Goal: Task Accomplishment & Management: Complete application form

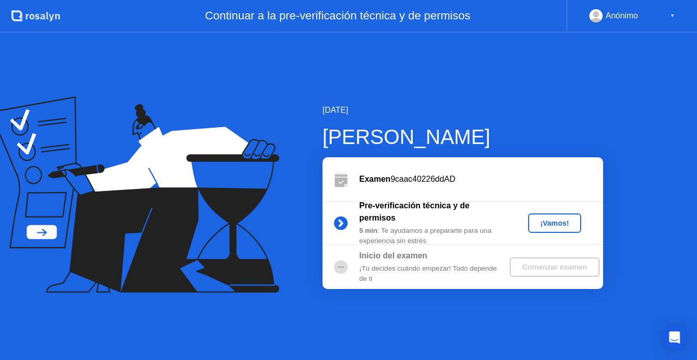
click at [568, 226] on div "¡Vamos!" at bounding box center [554, 223] width 45 height 8
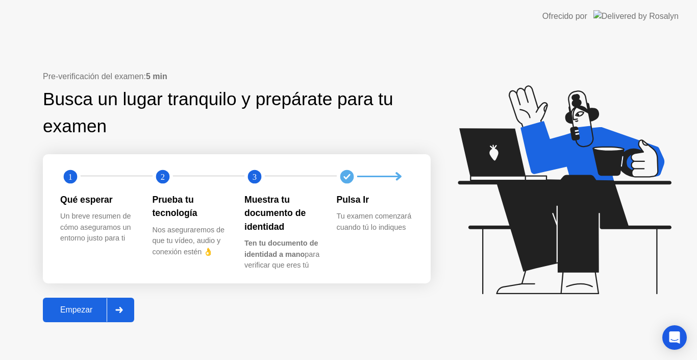
click at [76, 307] on div "Empezar" at bounding box center [76, 309] width 61 height 9
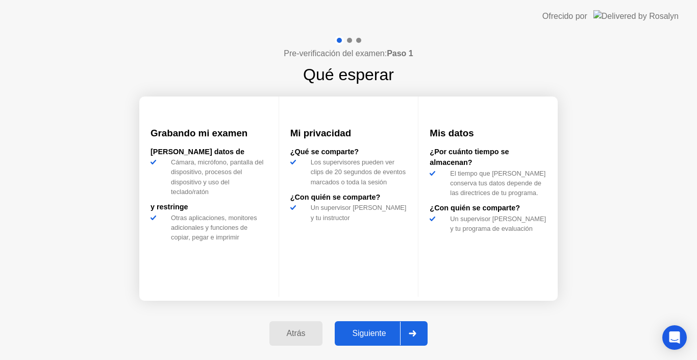
click at [374, 331] on div "Siguiente" at bounding box center [369, 332] width 62 height 9
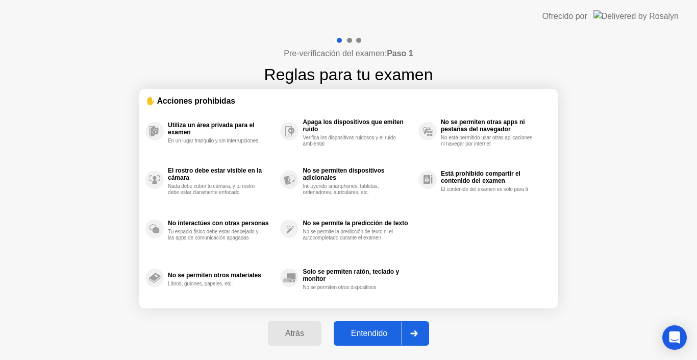
click at [374, 328] on div "Entendido" at bounding box center [369, 332] width 65 height 9
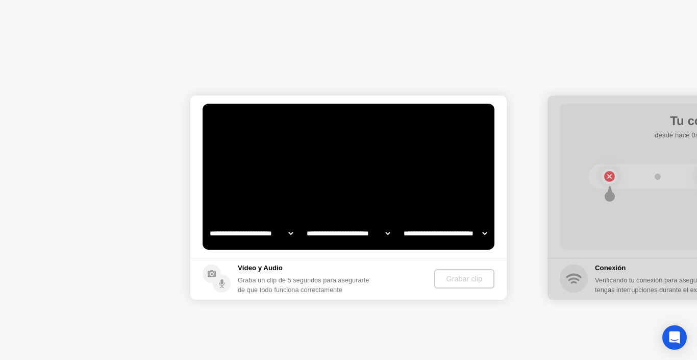
select select "**********"
select select "*******"
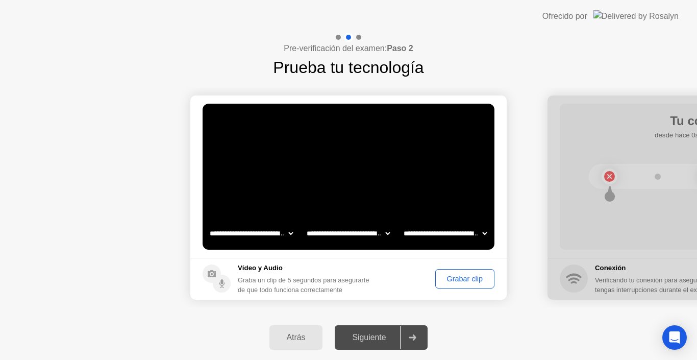
click at [461, 283] on div "Grabar clip" at bounding box center [465, 278] width 52 height 8
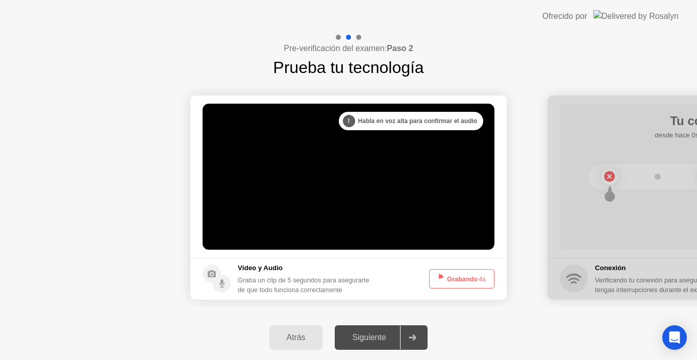
click at [465, 280] on button "Grabando 4s" at bounding box center [461, 278] width 65 height 19
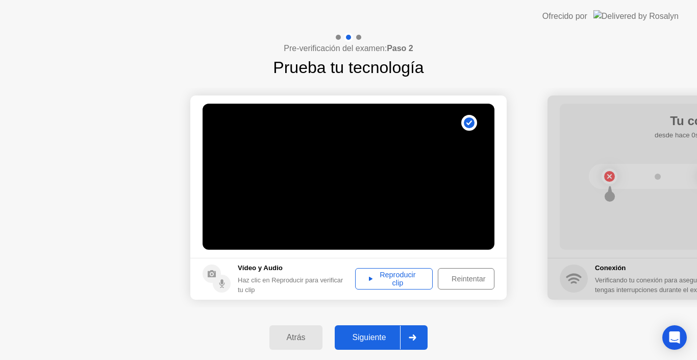
click at [413, 277] on div "Reproducir clip" at bounding box center [394, 278] width 70 height 16
click at [411, 276] on div "Reproducir clip" at bounding box center [394, 278] width 70 height 16
click at [415, 277] on div "Reproducir clip" at bounding box center [394, 278] width 70 height 16
click at [464, 276] on div "Reintentar" at bounding box center [468, 278] width 54 height 8
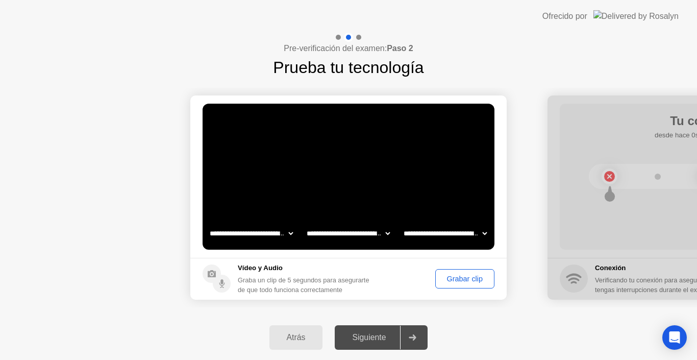
click at [384, 342] on div "Siguiente" at bounding box center [369, 337] width 62 height 9
click at [415, 337] on icon at bounding box center [412, 337] width 7 height 6
drag, startPoint x: 415, startPoint y: 337, endPoint x: 260, endPoint y: 325, distance: 155.5
click at [260, 325] on div "Atrás Siguiente" at bounding box center [348, 337] width 697 height 45
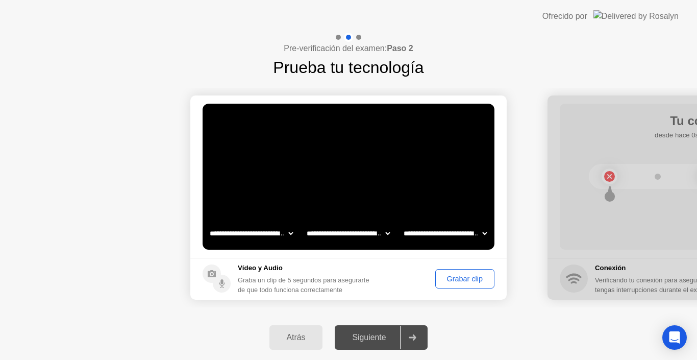
drag, startPoint x: 268, startPoint y: 273, endPoint x: 471, endPoint y: 280, distance: 203.6
click at [471, 280] on footer "Vídeo y Audio Graba un clip de 5 segundos para asegurarte de que todo funciona …" at bounding box center [348, 279] width 316 height 42
click at [472, 282] on div "Grabar clip" at bounding box center [465, 278] width 52 height 8
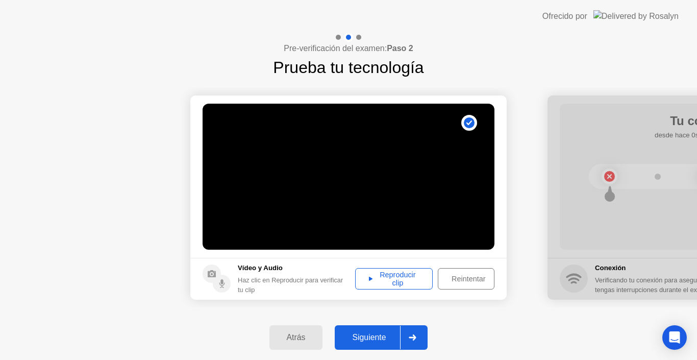
drag, startPoint x: 473, startPoint y: 280, endPoint x: 369, endPoint y: 337, distance: 118.2
click at [369, 337] on div "**********" at bounding box center [348, 196] width 697 height 327
click at [369, 337] on div "Siguiente" at bounding box center [369, 337] width 62 height 9
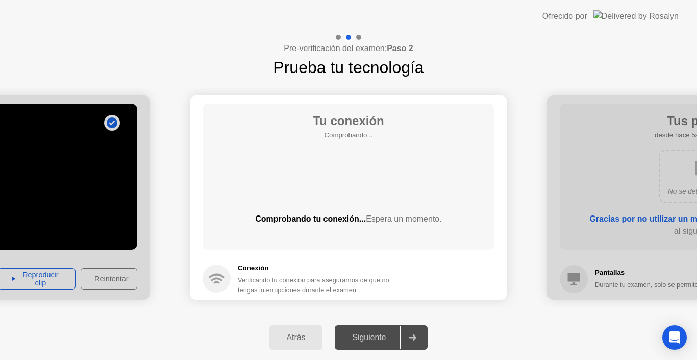
click at [368, 338] on div "Siguiente" at bounding box center [369, 337] width 62 height 9
click at [486, 287] on footer "Conexión Verificando tu conexión para asegurarnos de que no tengas interrupcion…" at bounding box center [348, 279] width 316 height 42
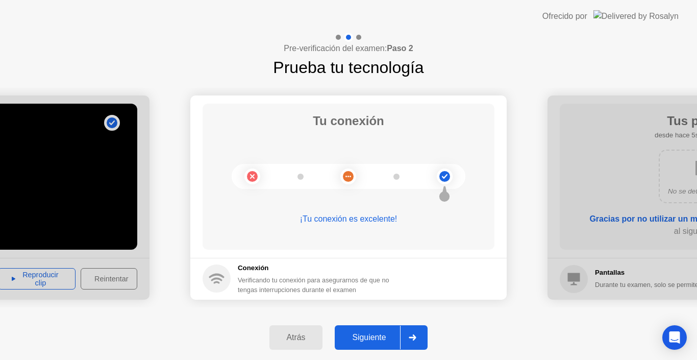
click at [364, 334] on div "Siguiente" at bounding box center [369, 337] width 62 height 9
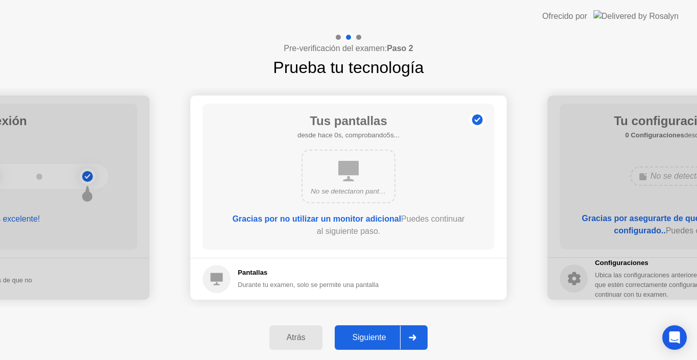
click at [364, 334] on div "Siguiente" at bounding box center [369, 337] width 62 height 9
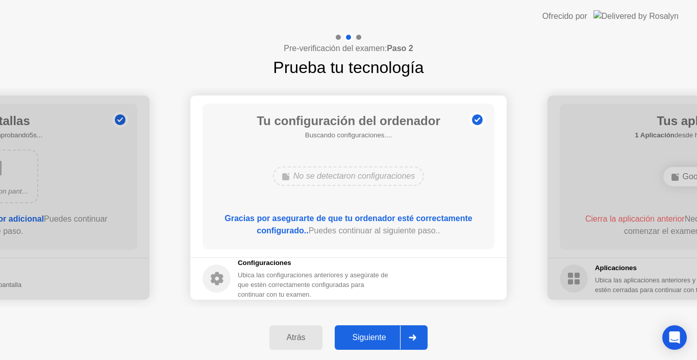
click at [365, 335] on div "Siguiente" at bounding box center [369, 337] width 62 height 9
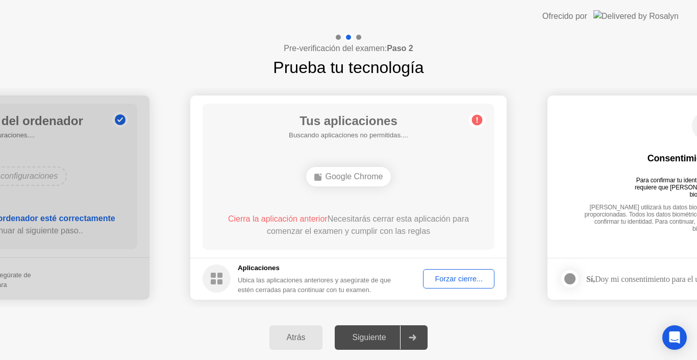
click at [366, 337] on div "Siguiente" at bounding box center [369, 337] width 62 height 9
click at [455, 278] on div "Forzar cierre..." at bounding box center [458, 278] width 64 height 8
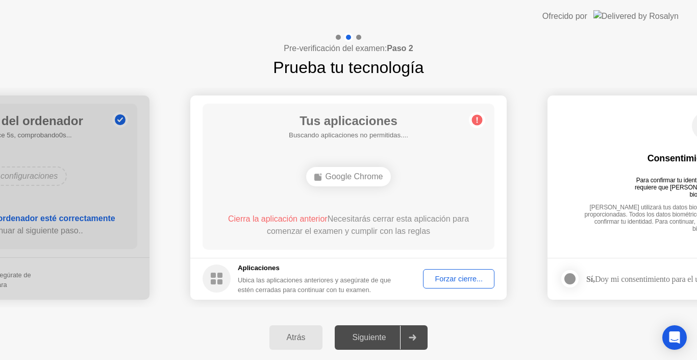
click at [569, 279] on div at bounding box center [570, 278] width 12 height 12
click at [477, 278] on div "Forzar cierre..." at bounding box center [458, 278] width 64 height 8
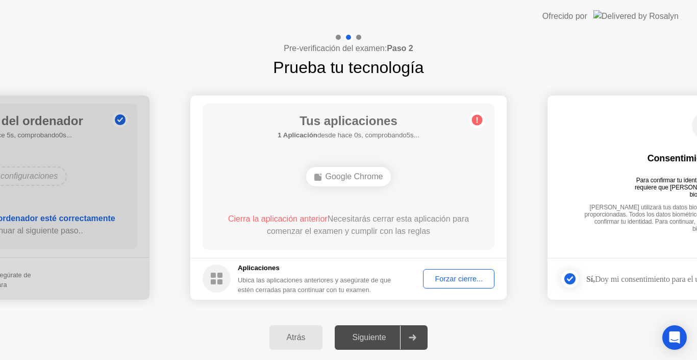
click at [373, 184] on div "Google Chrome" at bounding box center [348, 176] width 85 height 19
click at [340, 177] on div "Google Chrome" at bounding box center [348, 176] width 85 height 19
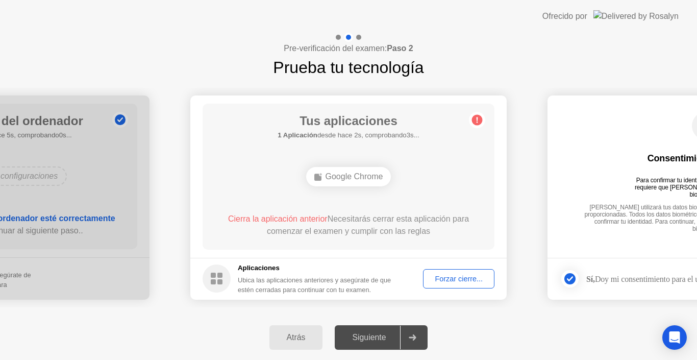
click at [340, 177] on div "Google Chrome" at bounding box center [348, 176] width 85 height 19
drag, startPoint x: 260, startPoint y: 262, endPoint x: 294, endPoint y: 218, distance: 55.6
click at [294, 218] on app-apps "Tus aplicaciones 1 Aplicación desde hace 4s, comprobando1s... Google Chrome Cie…" at bounding box center [348, 197] width 316 height 204
click at [294, 218] on span "Cierra la aplicación anterior" at bounding box center [277, 218] width 99 height 9
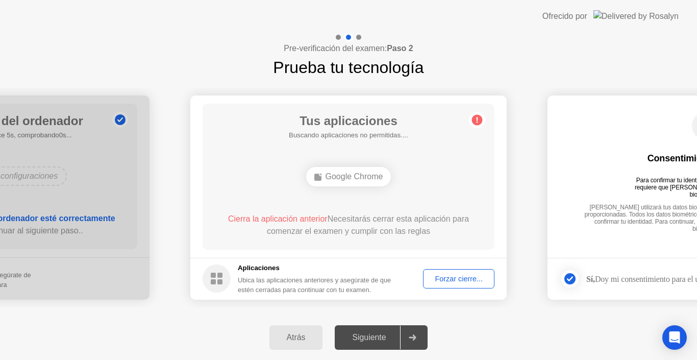
click at [294, 218] on span "Cierra la aplicación anterior" at bounding box center [277, 218] width 99 height 9
click at [300, 330] on button "Atrás" at bounding box center [296, 337] width 54 height 24
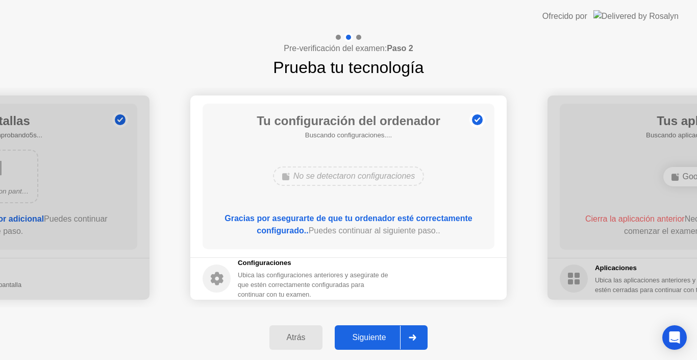
click at [300, 330] on button "Atrás" at bounding box center [296, 337] width 54 height 24
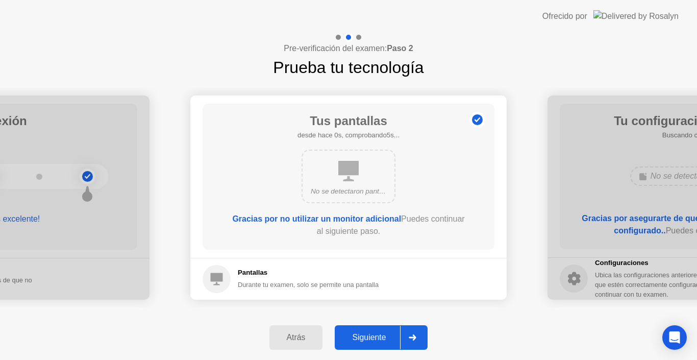
click at [300, 330] on button "Atrás" at bounding box center [296, 337] width 54 height 24
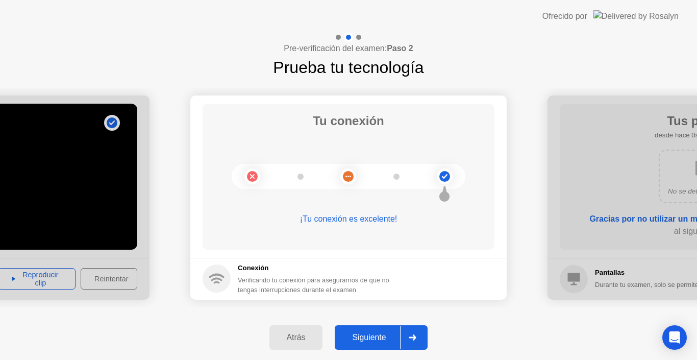
click at [379, 345] on button "Siguiente" at bounding box center [381, 337] width 93 height 24
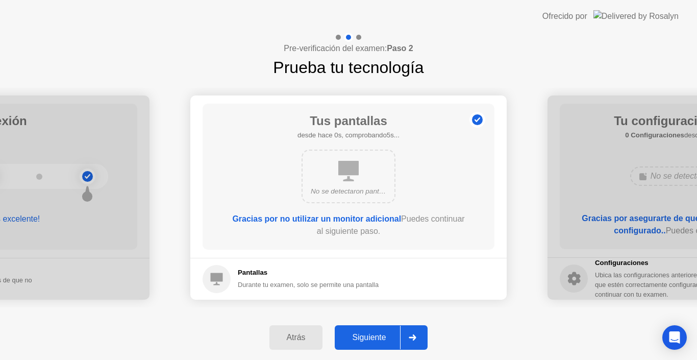
click at [379, 345] on button "Siguiente" at bounding box center [381, 337] width 93 height 24
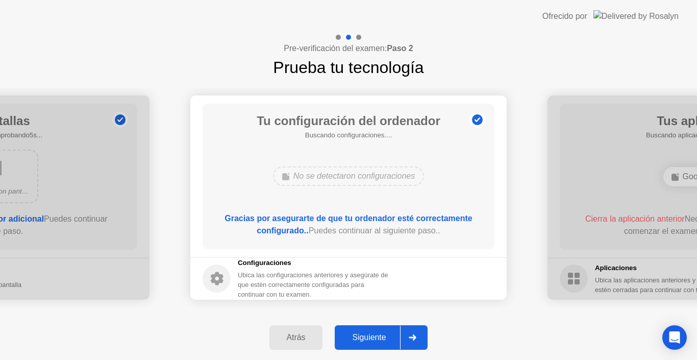
click at [379, 345] on button "Siguiente" at bounding box center [381, 337] width 93 height 24
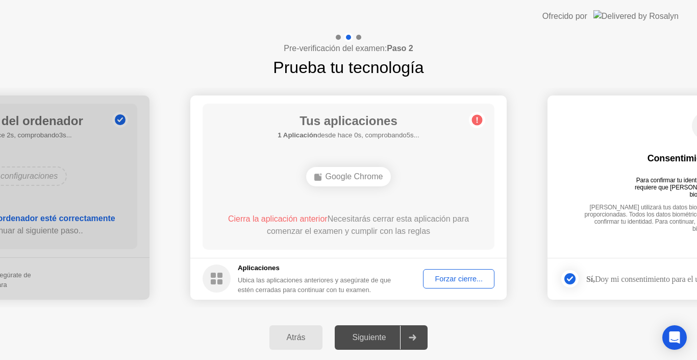
click at [460, 277] on div "**********" at bounding box center [348, 196] width 697 height 327
click at [460, 277] on div "Forzar cierre..." at bounding box center [458, 278] width 64 height 8
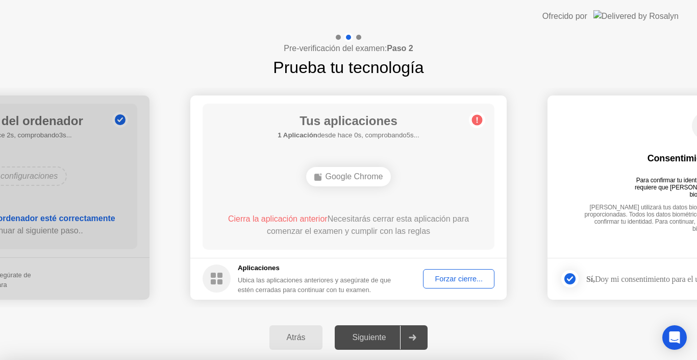
click at [460, 359] on div at bounding box center [348, 360] width 697 height 0
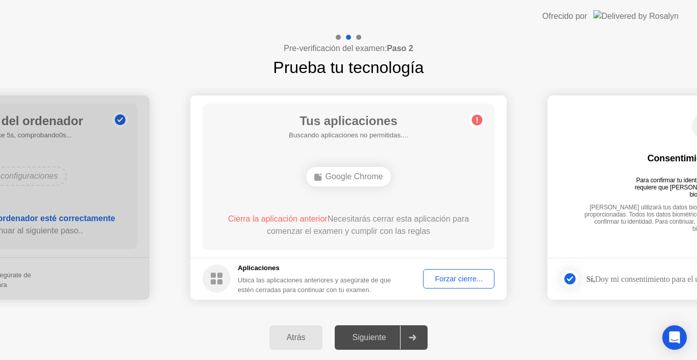
click at [458, 277] on div "Forzar cierre..." at bounding box center [458, 278] width 64 height 8
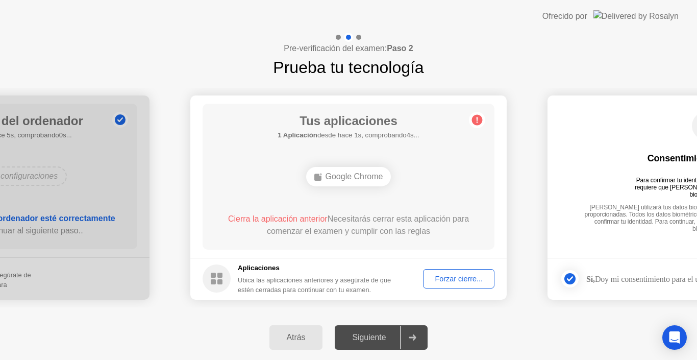
click at [456, 284] on button "Forzar cierre..." at bounding box center [458, 278] width 71 height 19
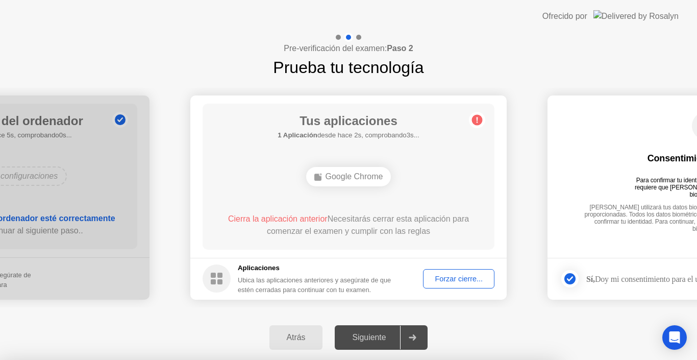
click at [456, 359] on div at bounding box center [348, 360] width 697 height 0
drag, startPoint x: 456, startPoint y: 284, endPoint x: 399, endPoint y: 239, distance: 72.6
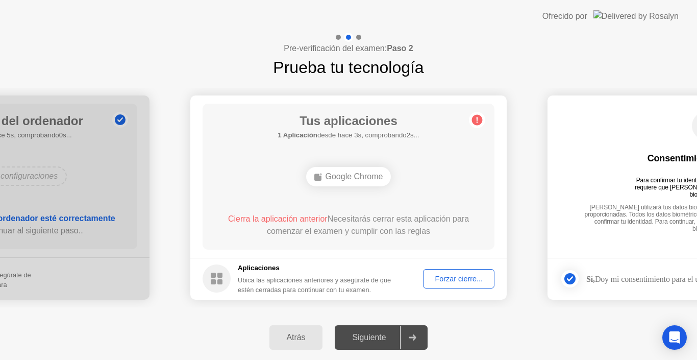
click at [399, 239] on div "Cierra la aplicación anterior Necesitarás cerrar esta aplicación para comenzar …" at bounding box center [348, 227] width 263 height 29
click at [586, 272] on div "Sí, Doy mi consentimiento para el uso de biometría" at bounding box center [653, 278] width 188 height 20
click at [424, 338] on div at bounding box center [412, 336] width 24 height 23
drag, startPoint x: 425, startPoint y: 338, endPoint x: 628, endPoint y: 185, distance: 254.1
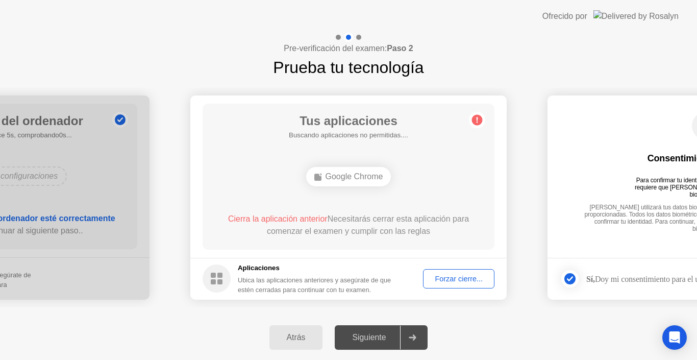
click at [628, 185] on div "**********" at bounding box center [348, 196] width 697 height 327
click at [628, 185] on div "Consentimiento biométrico Para confirmar tu identidad, tu programa de pruebas r…" at bounding box center [705, 169] width 292 height 131
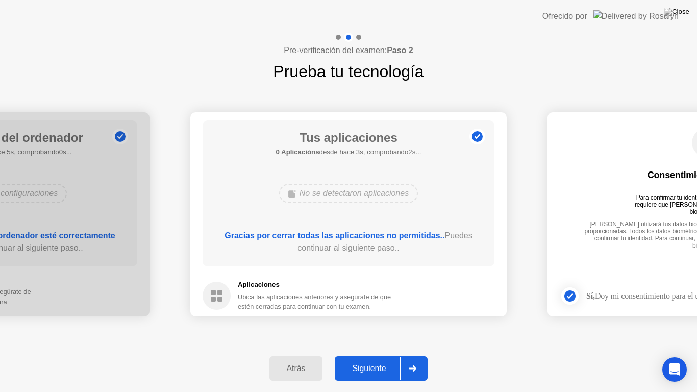
click at [367, 359] on div "Siguiente" at bounding box center [369, 368] width 62 height 9
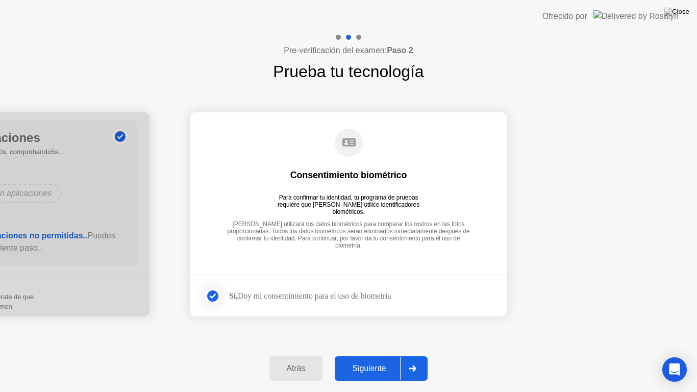
click at [367, 359] on div "Siguiente" at bounding box center [369, 368] width 62 height 9
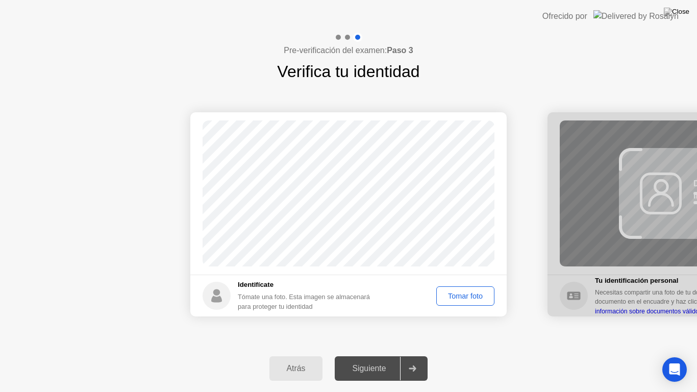
click at [466, 297] on div "Tomar foto" at bounding box center [465, 296] width 51 height 8
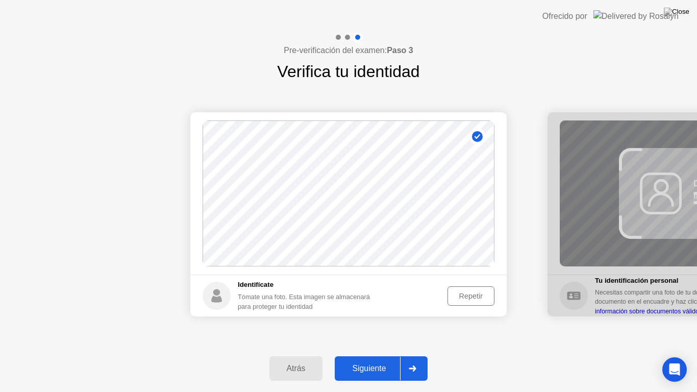
click at [471, 292] on div "Repetir" at bounding box center [471, 296] width 40 height 8
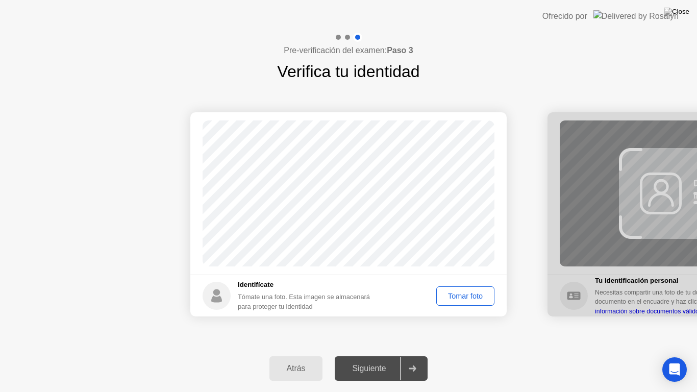
click at [472, 292] on div "Tomar foto" at bounding box center [465, 296] width 51 height 8
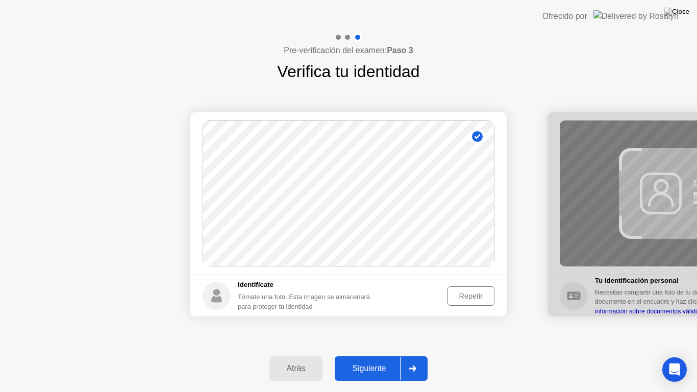
drag, startPoint x: 603, startPoint y: 300, endPoint x: 354, endPoint y: 305, distance: 248.9
click at [380, 359] on div "Siguiente" at bounding box center [369, 368] width 62 height 9
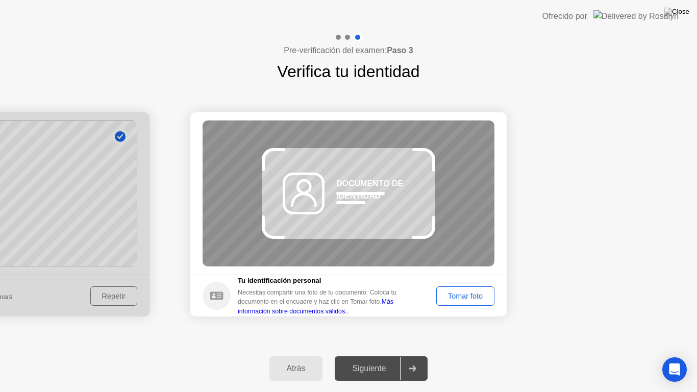
click at [451, 292] on div "Tomar foto" at bounding box center [465, 296] width 51 height 8
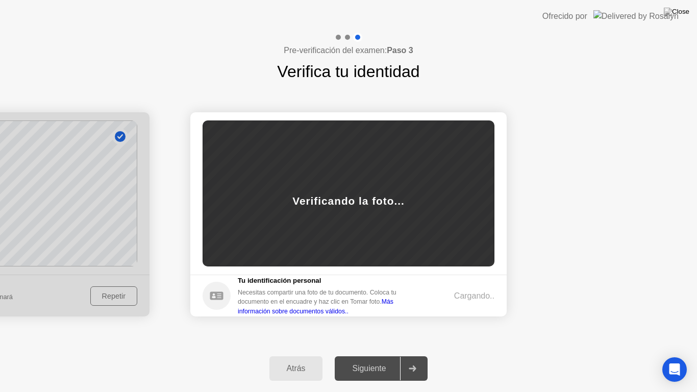
click at [451, 292] on div "Cargando.." at bounding box center [460, 296] width 67 height 12
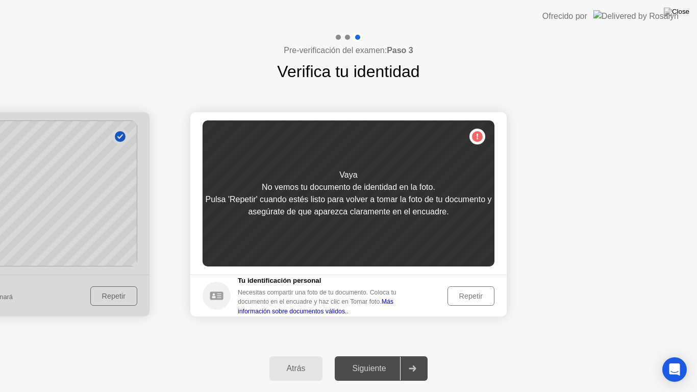
click at [459, 297] on div "Repetir" at bounding box center [471, 296] width 40 height 8
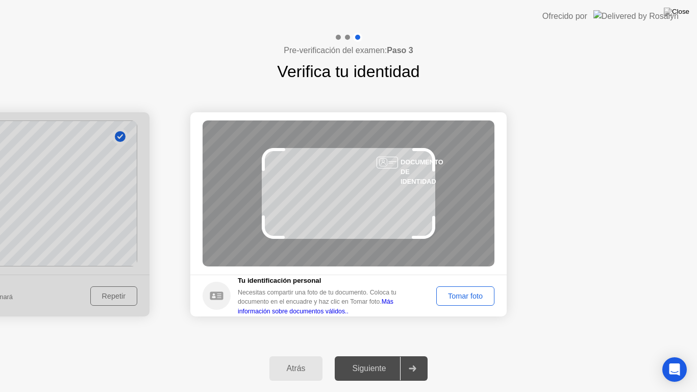
click at [459, 298] on div "Tomar foto" at bounding box center [465, 296] width 51 height 8
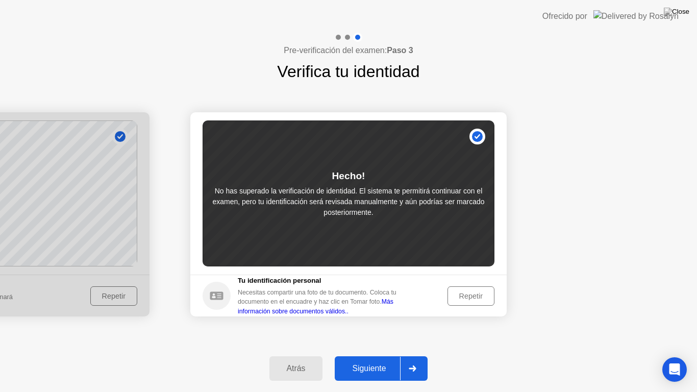
click at [459, 300] on div "Repetir" at bounding box center [471, 296] width 40 height 8
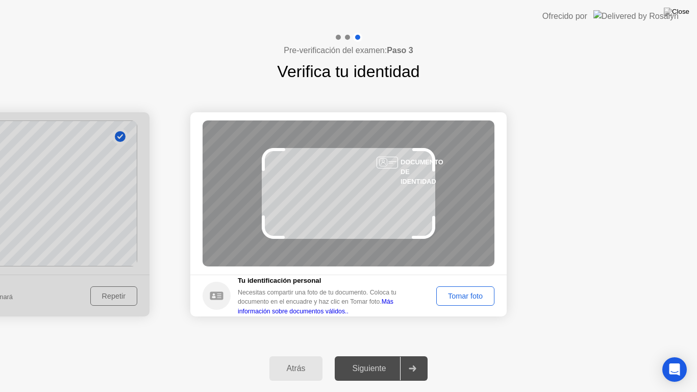
click at [466, 299] on div "Tomar foto" at bounding box center [465, 296] width 51 height 8
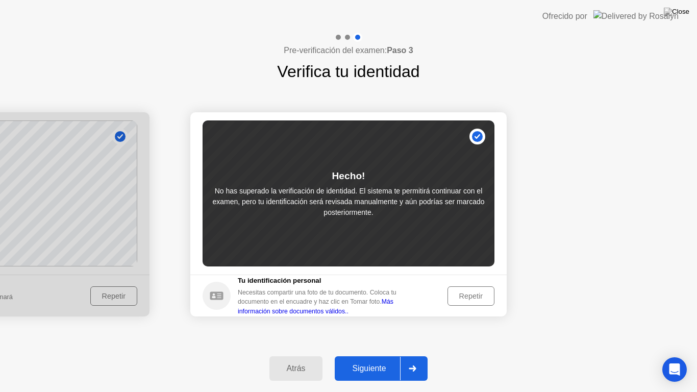
click at [473, 292] on div "Repetir" at bounding box center [471, 296] width 40 height 8
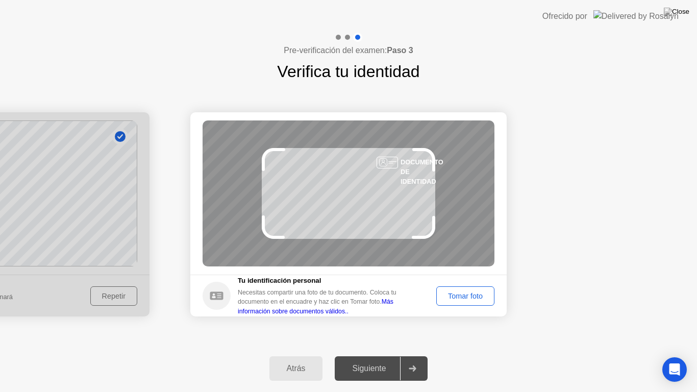
click at [473, 292] on div "Tomar foto" at bounding box center [465, 296] width 51 height 8
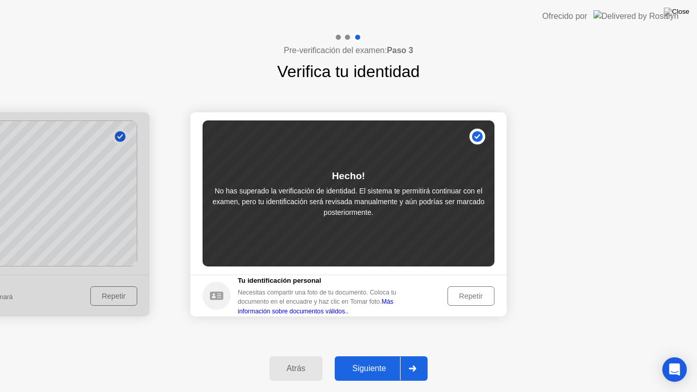
click at [473, 292] on div "Repetir" at bounding box center [471, 296] width 40 height 8
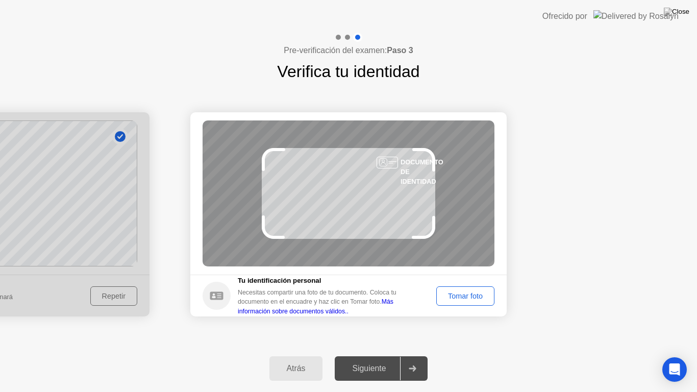
click at [473, 292] on div "Tomar foto" at bounding box center [465, 296] width 51 height 8
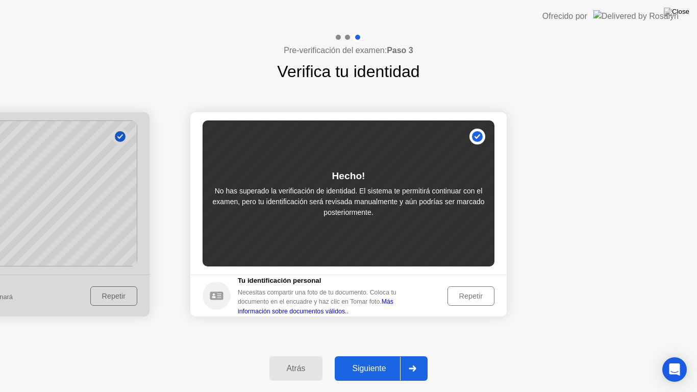
click at [474, 289] on button "Repetir" at bounding box center [470, 295] width 47 height 19
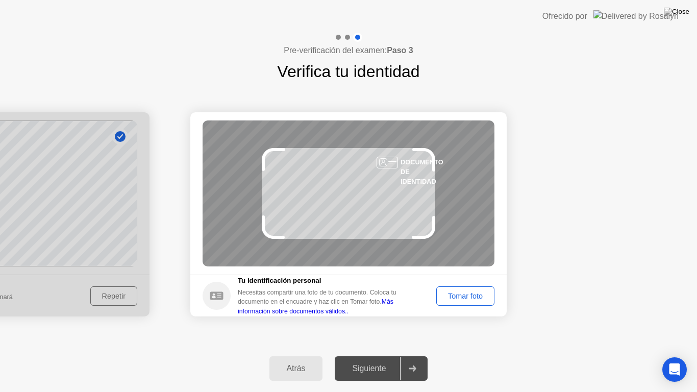
click at [474, 289] on button "Tomar foto" at bounding box center [465, 295] width 58 height 19
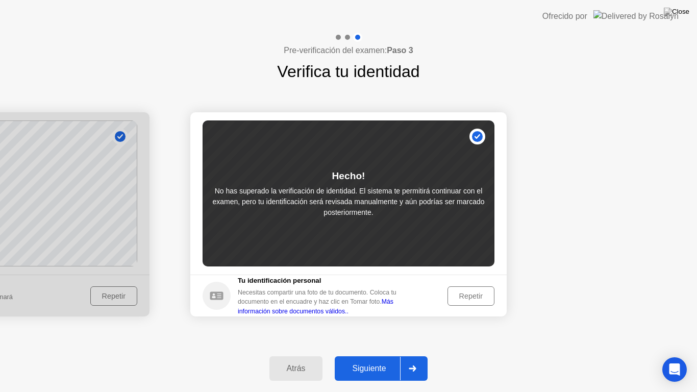
click at [474, 289] on button "Repetir" at bounding box center [470, 295] width 47 height 19
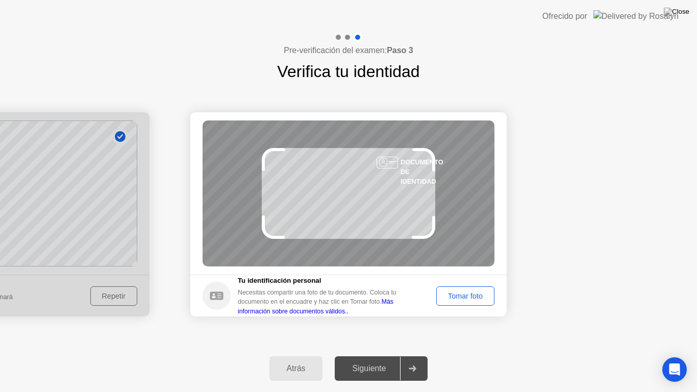
click at [452, 300] on div "Tomar foto" at bounding box center [465, 296] width 51 height 8
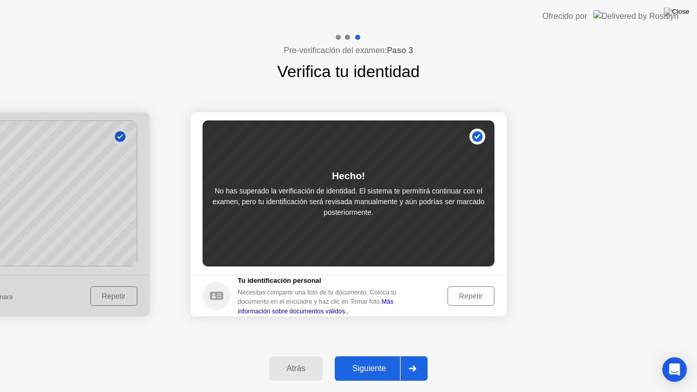
click at [393, 299] on link "Más información sobre documentos válidos.." at bounding box center [316, 306] width 156 height 16
click at [468, 297] on div "Repetir" at bounding box center [471, 296] width 40 height 8
